Goal: Task Accomplishment & Management: Use online tool/utility

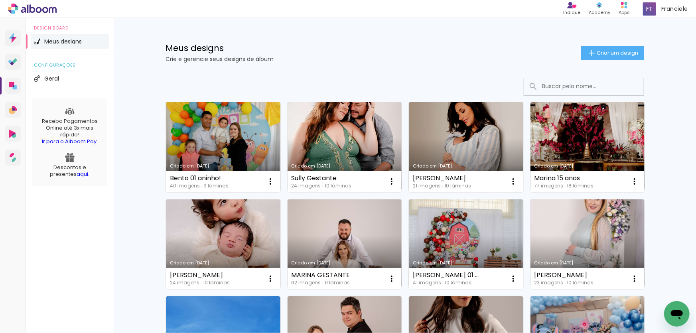
click at [208, 179] on div "Bento 01 aninho!" at bounding box center [199, 178] width 59 height 6
click at [212, 152] on link "Criado em [DATE]" at bounding box center [223, 147] width 114 height 90
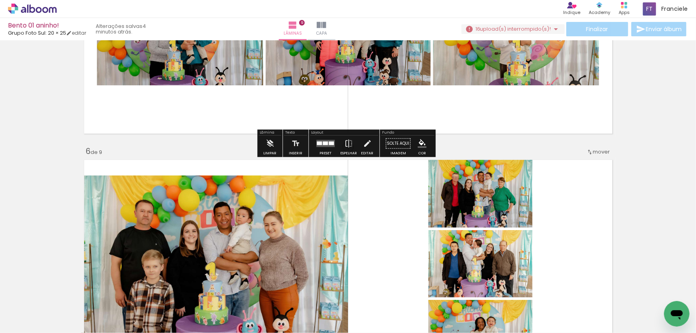
scroll to position [1186, 0]
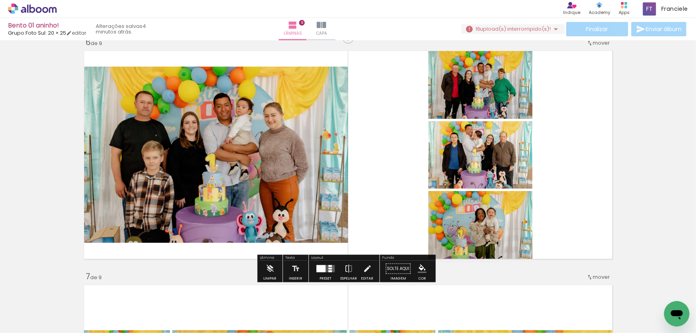
click at [518, 30] on span "upload(s) interrompido(s)!" at bounding box center [515, 29] width 71 height 8
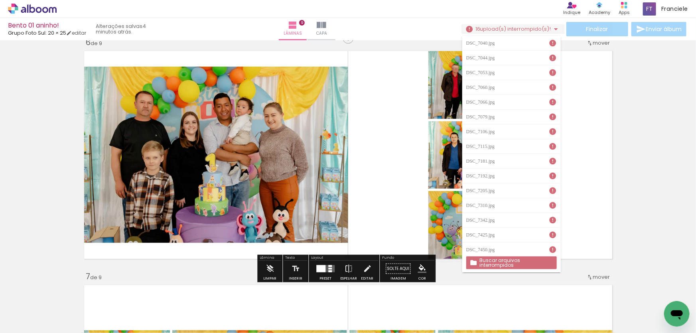
click at [0, 0] on slot "Buscar arquivos interrompidos" at bounding box center [0, 0] width 0 height 0
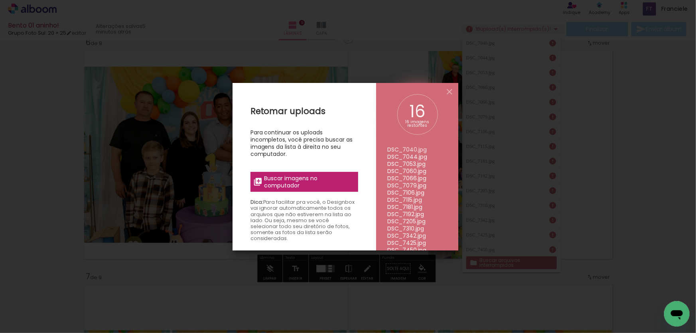
click at [319, 183] on span "Buscar imagens no computador" at bounding box center [308, 182] width 89 height 14
click at [0, 0] on input "file" at bounding box center [0, 0] width 0 height 0
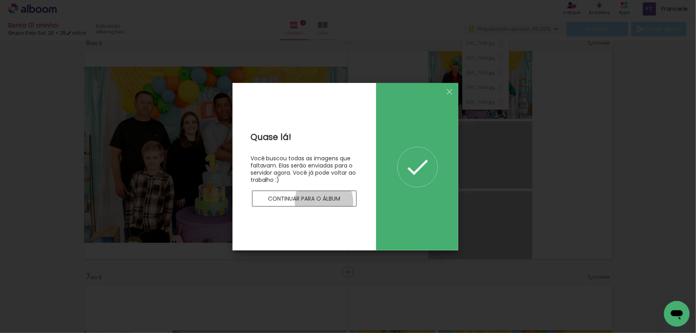
click at [0, 0] on slot "Continuar para o álbum" at bounding box center [0, 0] width 0 height 0
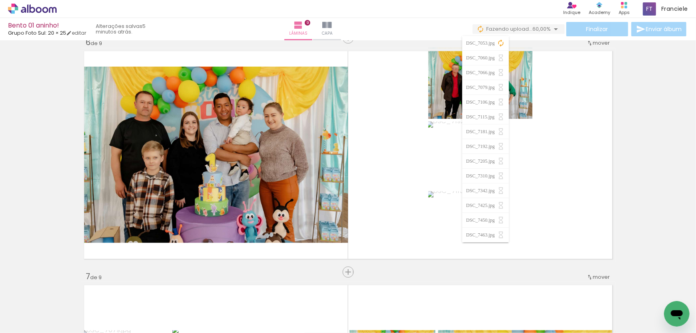
scroll to position [0, 0]
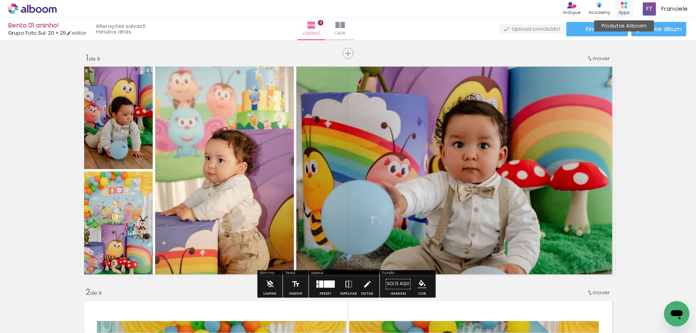
click at [628, 5] on div "Produtos Alboom Apps" at bounding box center [624, 9] width 18 height 16
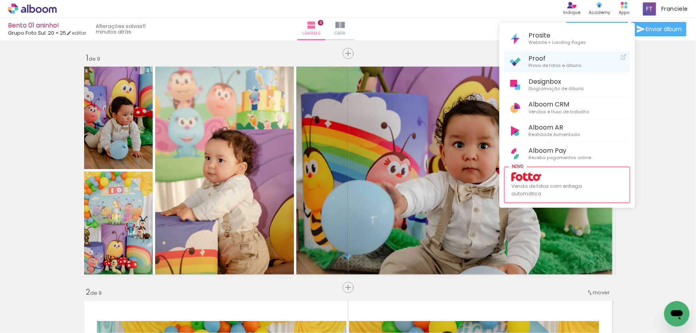
click at [555, 59] on span "Proof" at bounding box center [554, 59] width 53 height 8
click at [656, 102] on div at bounding box center [348, 166] width 696 height 333
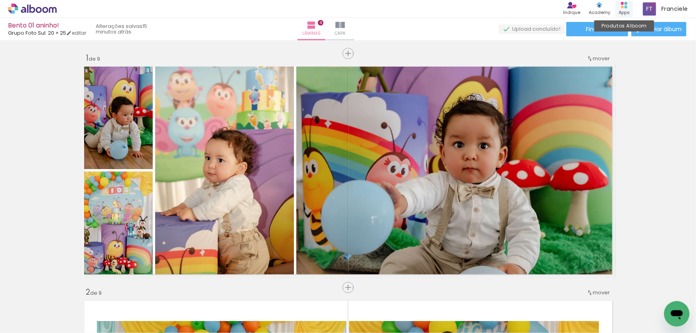
click at [625, 12] on div "Apps" at bounding box center [624, 12] width 11 height 7
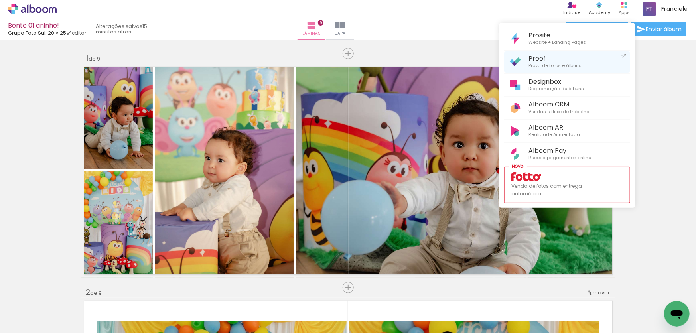
click at [530, 64] on span "Prova de fotos e álbuns" at bounding box center [554, 65] width 53 height 7
click at [570, 65] on span "Prova de fotos e álbuns" at bounding box center [554, 65] width 53 height 7
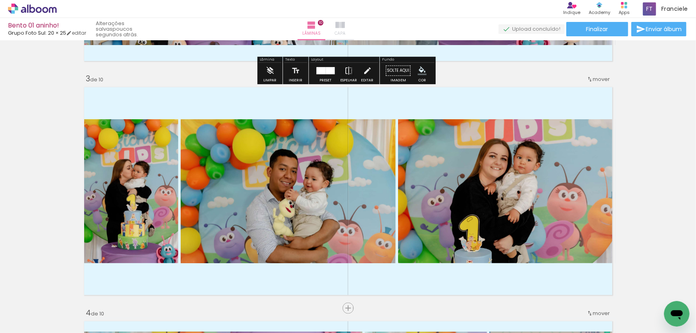
click at [345, 28] on iron-icon at bounding box center [340, 25] width 10 height 10
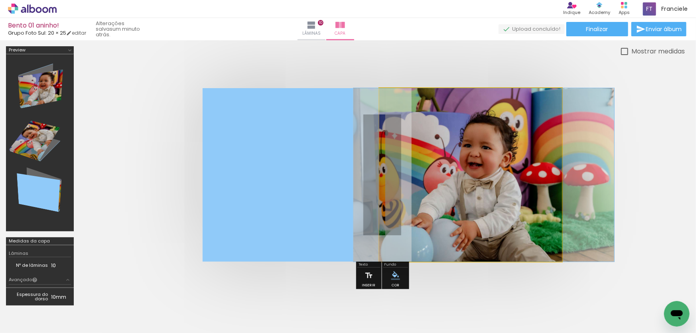
drag, startPoint x: 444, startPoint y: 165, endPoint x: 463, endPoint y: 169, distance: 19.9
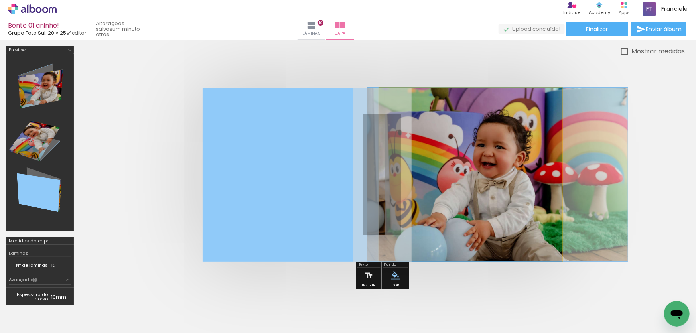
drag, startPoint x: 463, startPoint y: 169, endPoint x: 477, endPoint y: 168, distance: 13.7
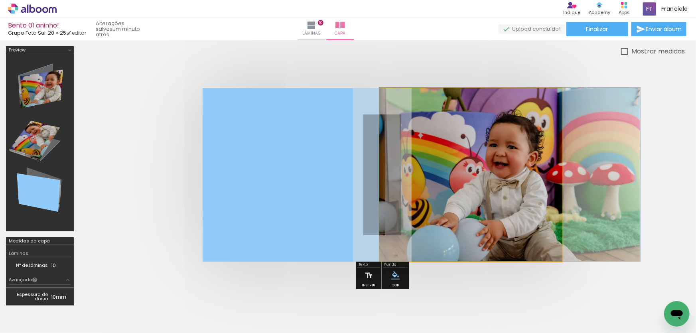
drag, startPoint x: 477, startPoint y: 168, endPoint x: 498, endPoint y: 165, distance: 21.4
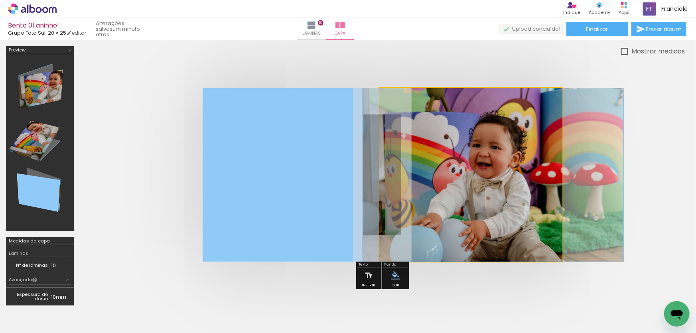
drag, startPoint x: 456, startPoint y: 158, endPoint x: 441, endPoint y: 160, distance: 14.8
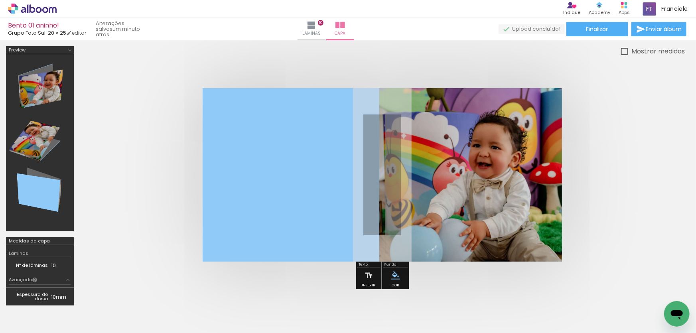
click at [649, 174] on quentale-cover at bounding box center [382, 174] width 541 height 173
click at [597, 32] on span "Finalizar" at bounding box center [597, 29] width 22 height 6
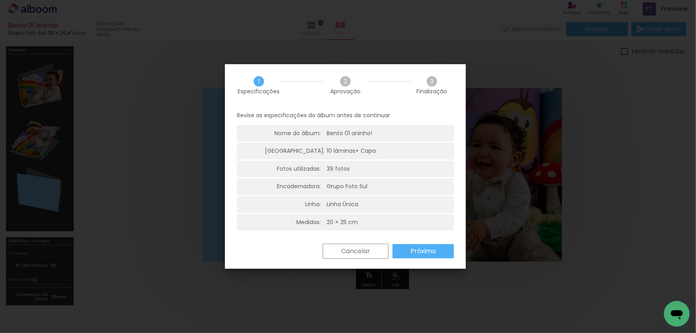
click at [0, 0] on slot "Próximo" at bounding box center [0, 0] width 0 height 0
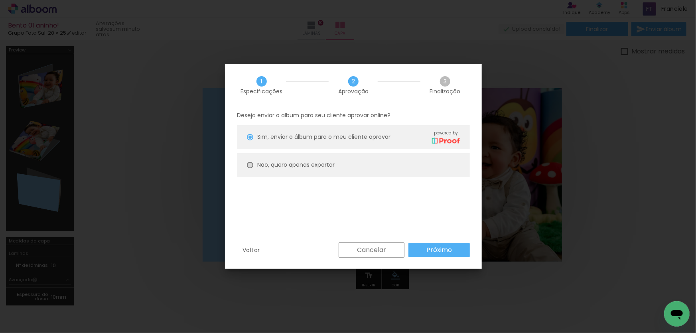
click at [249, 164] on div at bounding box center [250, 165] width 6 height 6
type paper-radio-button "on"
click at [0, 0] on slot "Próximo" at bounding box center [0, 0] width 0 height 0
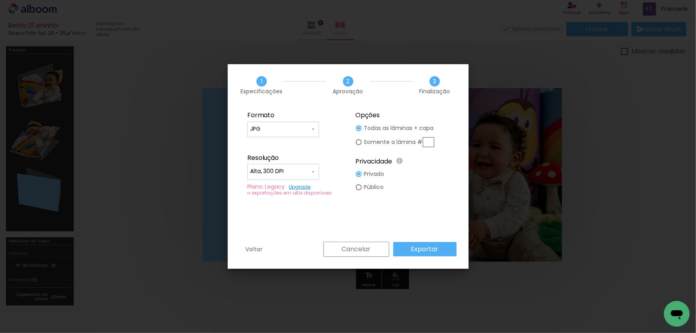
type input "Alta, 300 DPI"
click at [0, 0] on slot "Exportar" at bounding box center [0, 0] width 0 height 0
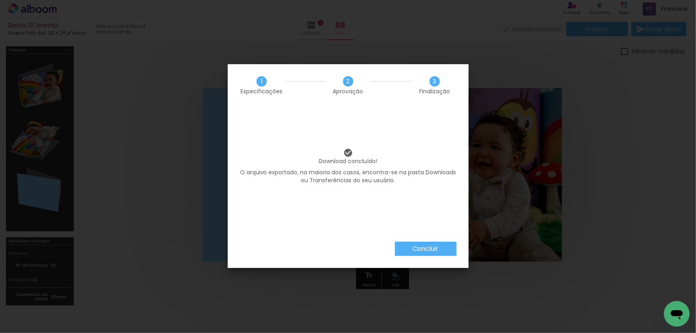
click at [426, 243] on paper-button "Concluir" at bounding box center [426, 249] width 62 height 14
